Goal: Task Accomplishment & Management: Use online tool/utility

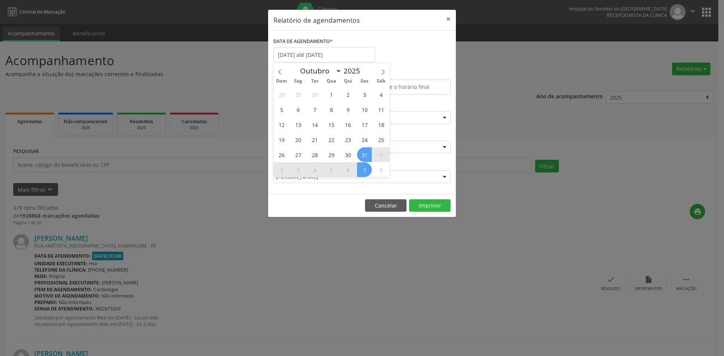
click at [281, 72] on icon at bounding box center [279, 71] width 5 height 5
select select "8"
click at [317, 154] on span "30" at bounding box center [314, 154] width 15 height 15
type input "[DATE]"
click at [317, 154] on span "30" at bounding box center [314, 154] width 15 height 15
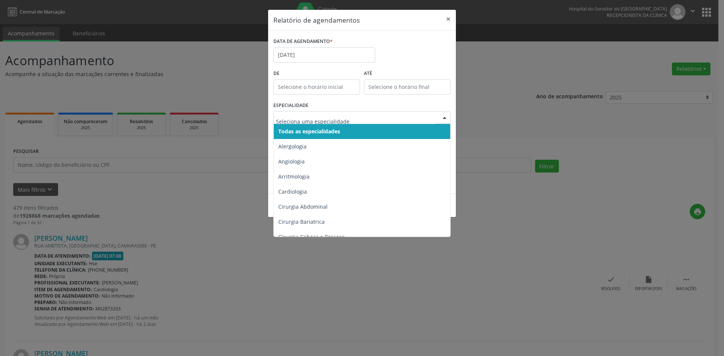
click at [354, 134] on span "Todas as especialidades" at bounding box center [363, 131] width 178 height 15
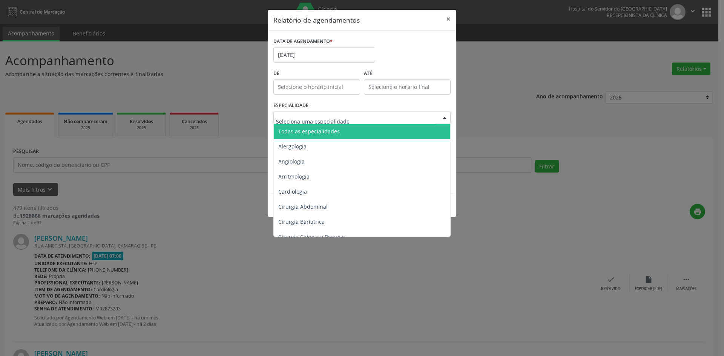
click at [339, 125] on span "Todas as especialidades" at bounding box center [363, 131] width 178 height 15
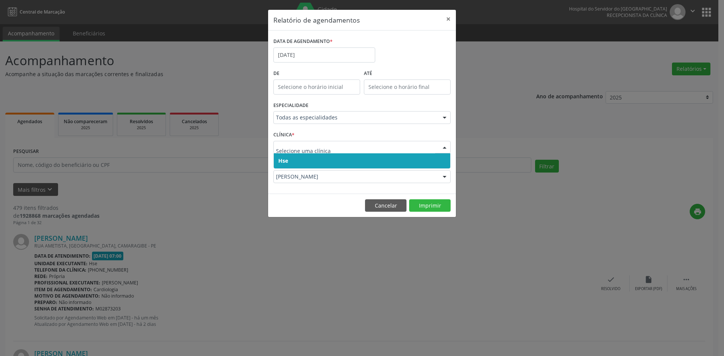
click at [315, 159] on span "Hse" at bounding box center [362, 161] width 177 height 15
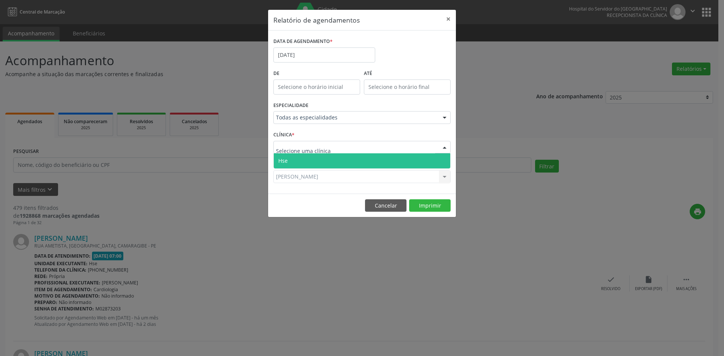
click at [323, 162] on span "Hse" at bounding box center [362, 161] width 177 height 15
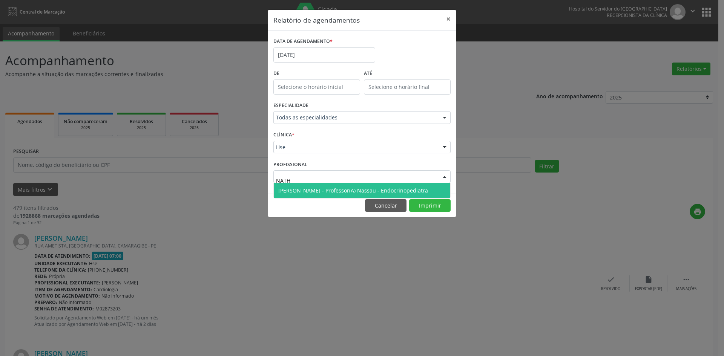
type input "NATHA"
click at [312, 193] on span "[PERSON_NAME] - Professor(A) Nassau - Endocrinopediatra" at bounding box center [353, 190] width 150 height 7
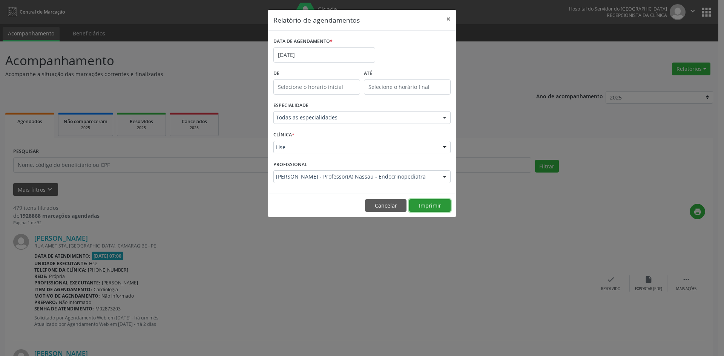
click at [429, 206] on button "Imprimir" at bounding box center [429, 206] width 41 height 13
click at [376, 208] on button "Cancelar" at bounding box center [385, 206] width 41 height 13
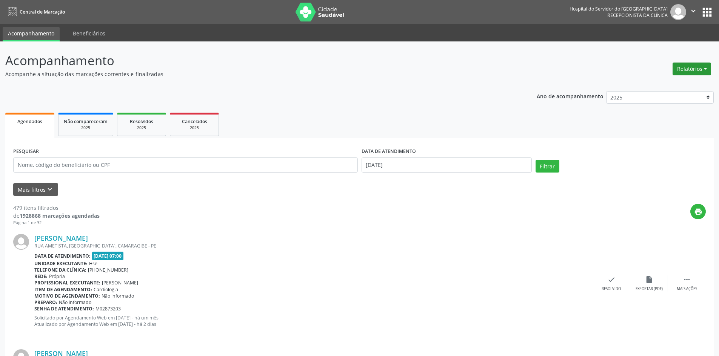
click at [683, 70] on button "Relatórios" at bounding box center [691, 69] width 38 height 13
click at [666, 83] on link "Agendamentos" at bounding box center [670, 85] width 81 height 11
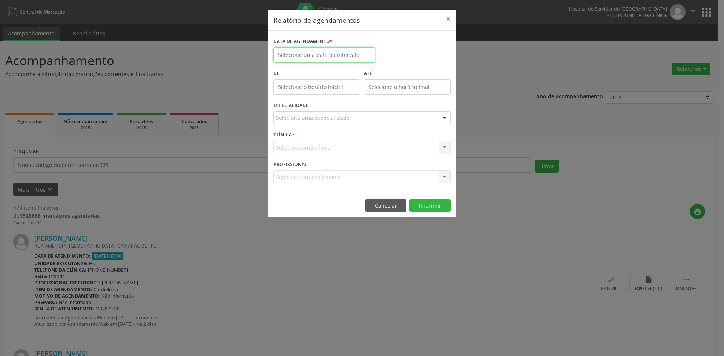
click at [298, 58] on input "text" at bounding box center [324, 55] width 102 height 15
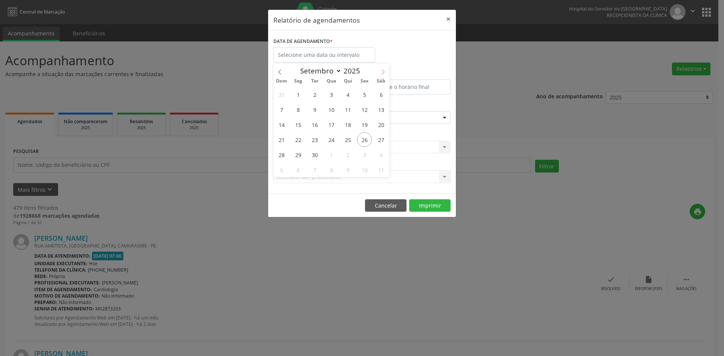
click at [385, 73] on icon at bounding box center [383, 71] width 5 height 5
select select "9"
click at [381, 111] on span "11" at bounding box center [381, 109] width 15 height 15
type input "[DATE]"
click at [381, 111] on span "11" at bounding box center [381, 109] width 15 height 15
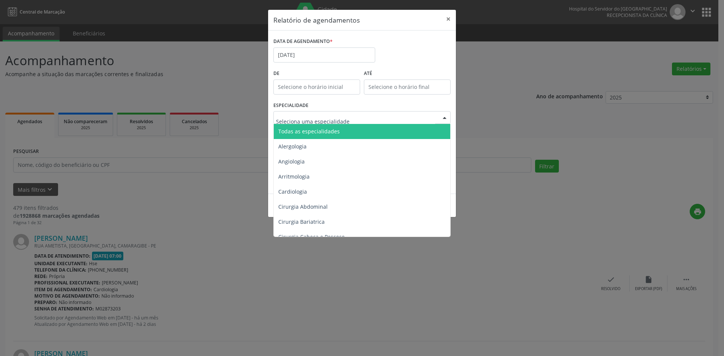
click at [331, 134] on span "Todas as especialidades" at bounding box center [308, 131] width 61 height 7
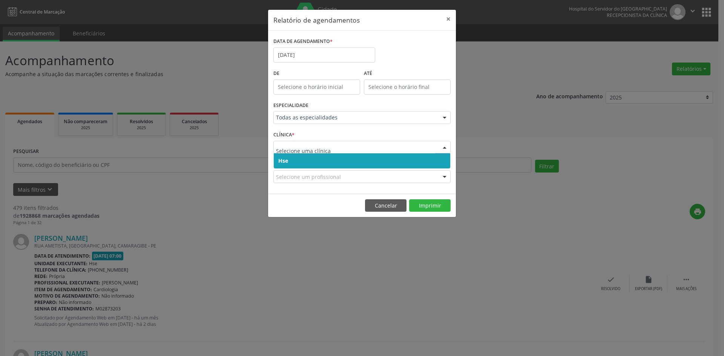
click at [303, 157] on span "Hse" at bounding box center [362, 161] width 177 height 15
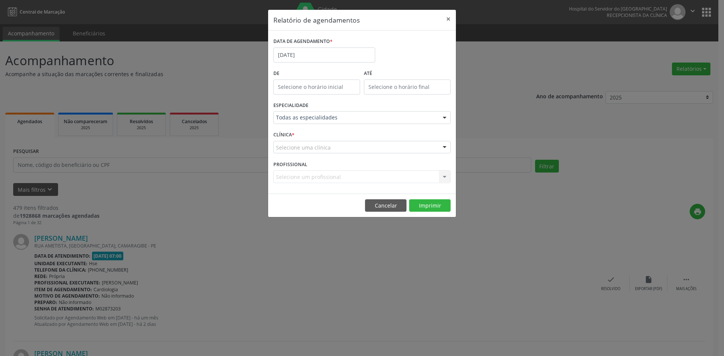
click at [300, 143] on div "Selecione uma clínica" at bounding box center [361, 147] width 177 height 13
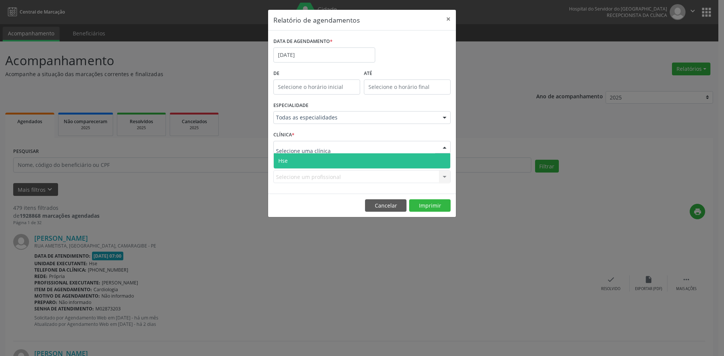
click at [307, 164] on span "Hse" at bounding box center [362, 161] width 177 height 15
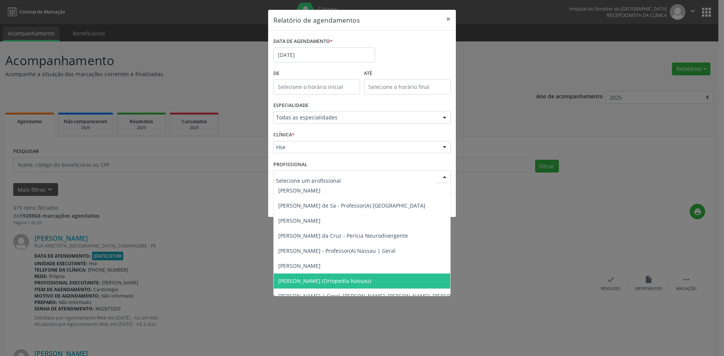
scroll to position [113, 0]
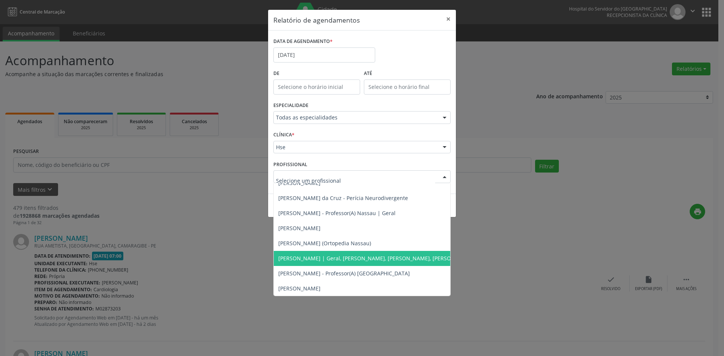
click at [340, 258] on span "[PERSON_NAME] | Geral, [PERSON_NAME], [PERSON_NAME], [PERSON_NAME] e [PERSON_NA…" at bounding box center [400, 258] width 245 height 7
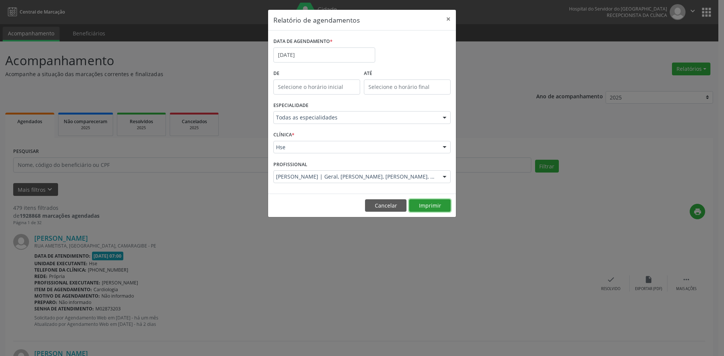
click at [427, 209] on button "Imprimir" at bounding box center [429, 206] width 41 height 13
